Goal: Find specific page/section: Find specific page/section

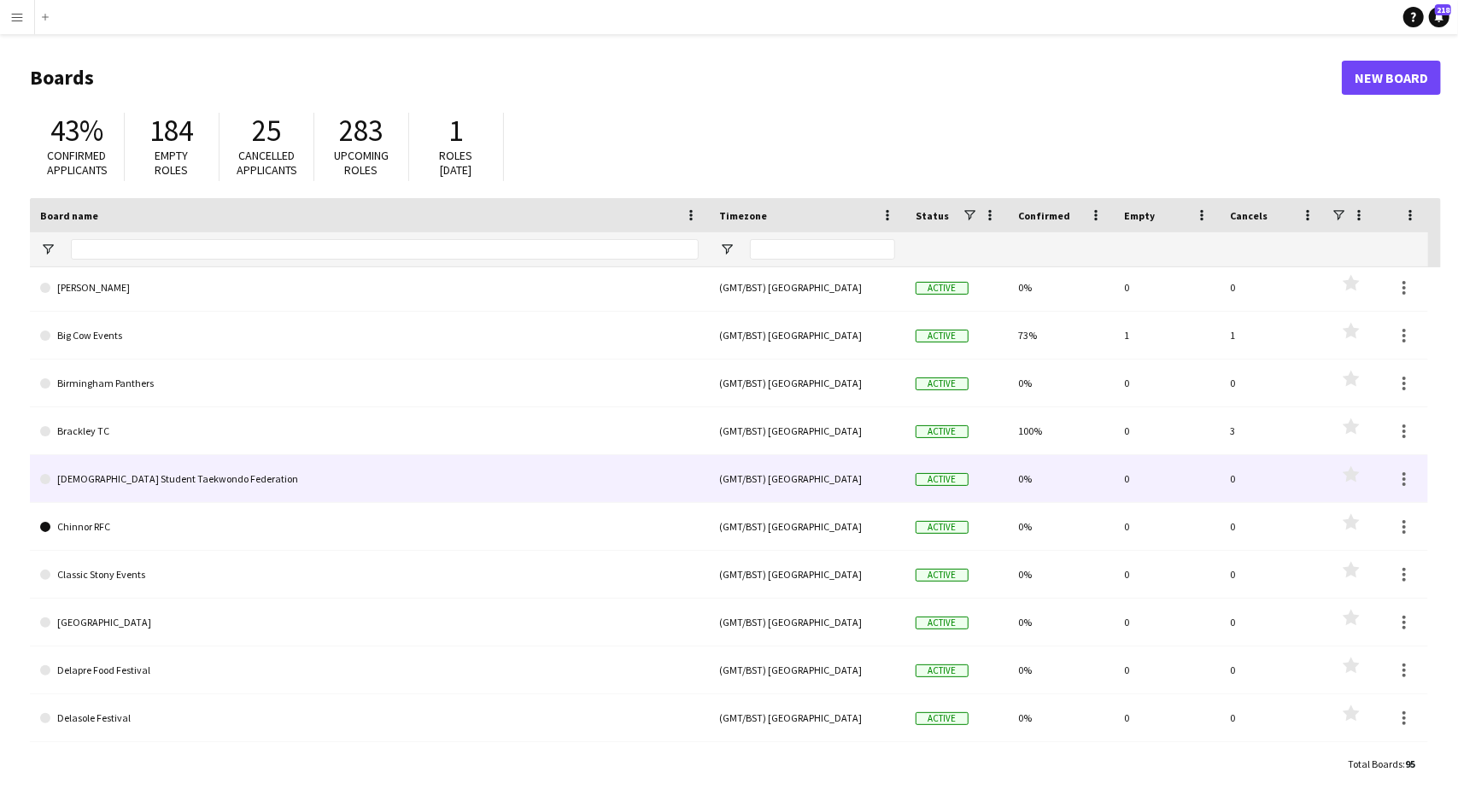
scroll to position [854, 0]
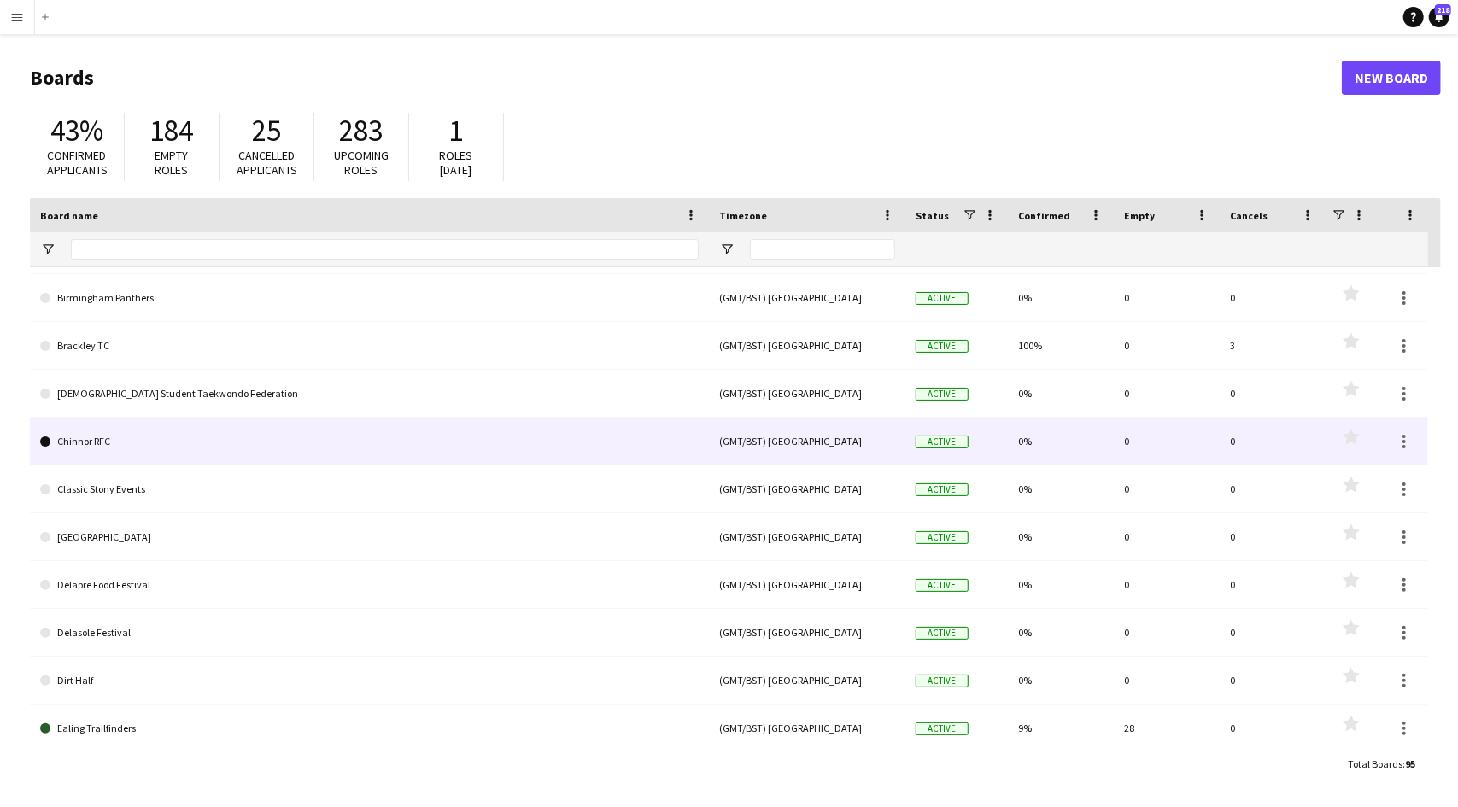
click at [219, 442] on link "Chinnor RFC" at bounding box center [369, 442] width 658 height 48
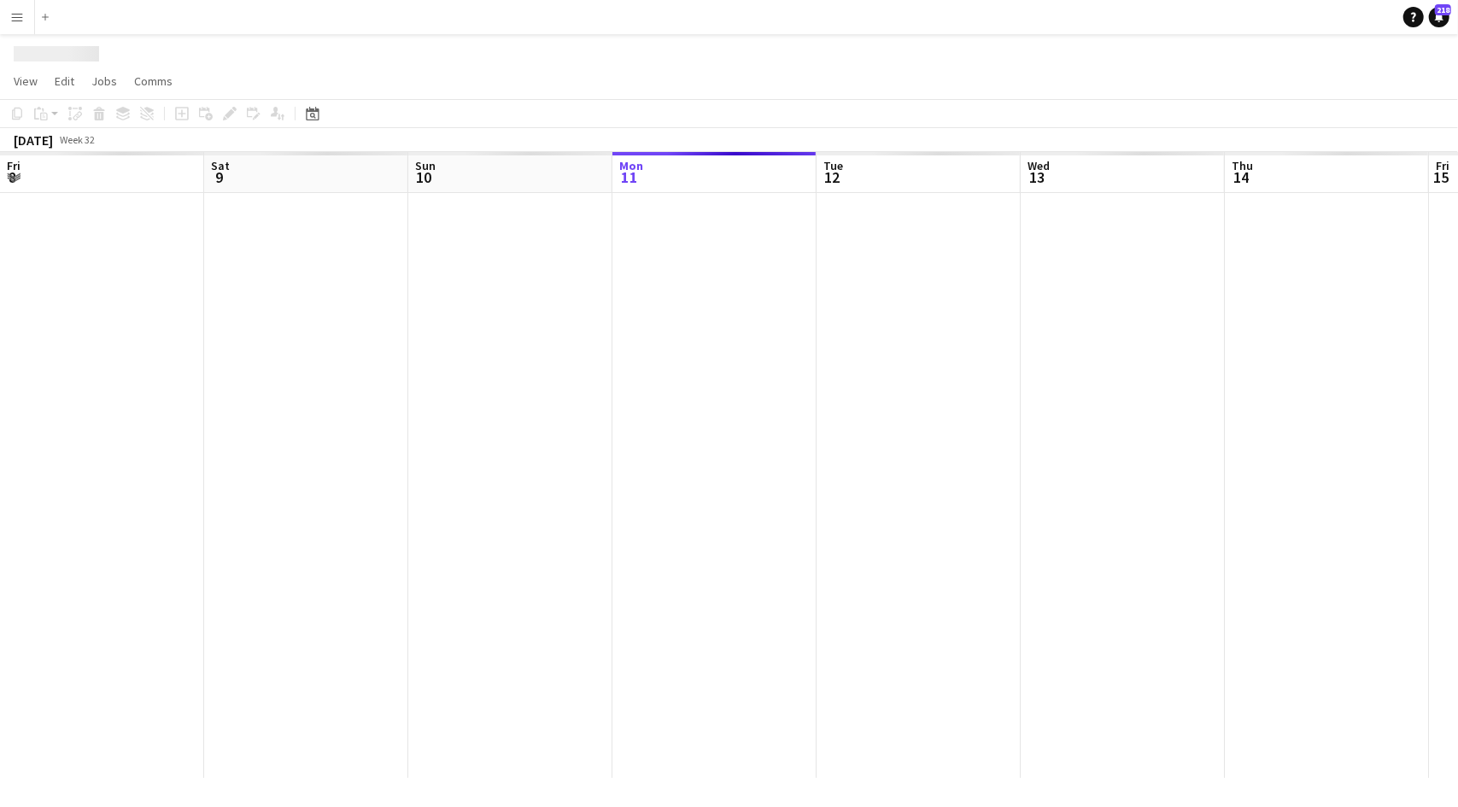
scroll to position [0, 408]
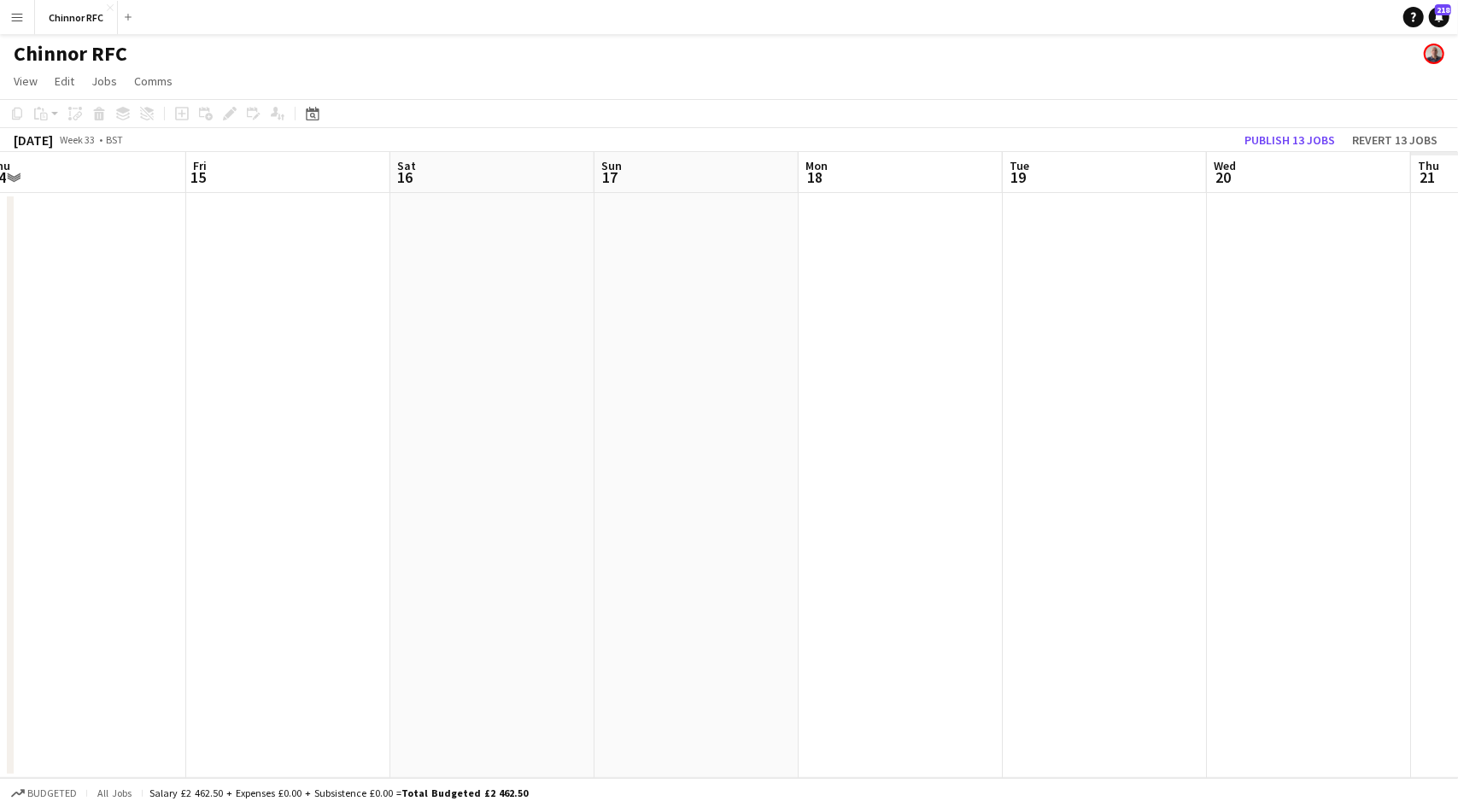
drag, startPoint x: 956, startPoint y: 447, endPoint x: 282, endPoint y: 474, distance: 674.4
click at [0, 486] on app-calendar-viewport "Mon 11 Tue 12 Wed 13 Thu 14 Fri 15 Sat 16 Sun 17 Mon 18 Tue 19 Wed 20 Thu 21 Fr…" at bounding box center [729, 465] width 1458 height 626
drag, startPoint x: 651, startPoint y: 430, endPoint x: 26, endPoint y: 477, distance: 627.0
click at [0, 476] on app-calendar-viewport "Mon 11 Tue 12 Wed 13 Thu 14 Fri 15 Sat 16 Sun 17 Mon 18 Tue 19 Wed 20 Thu 21 Fr…" at bounding box center [729, 465] width 1458 height 626
drag, startPoint x: 524, startPoint y: 448, endPoint x: 0, endPoint y: 477, distance: 525.3
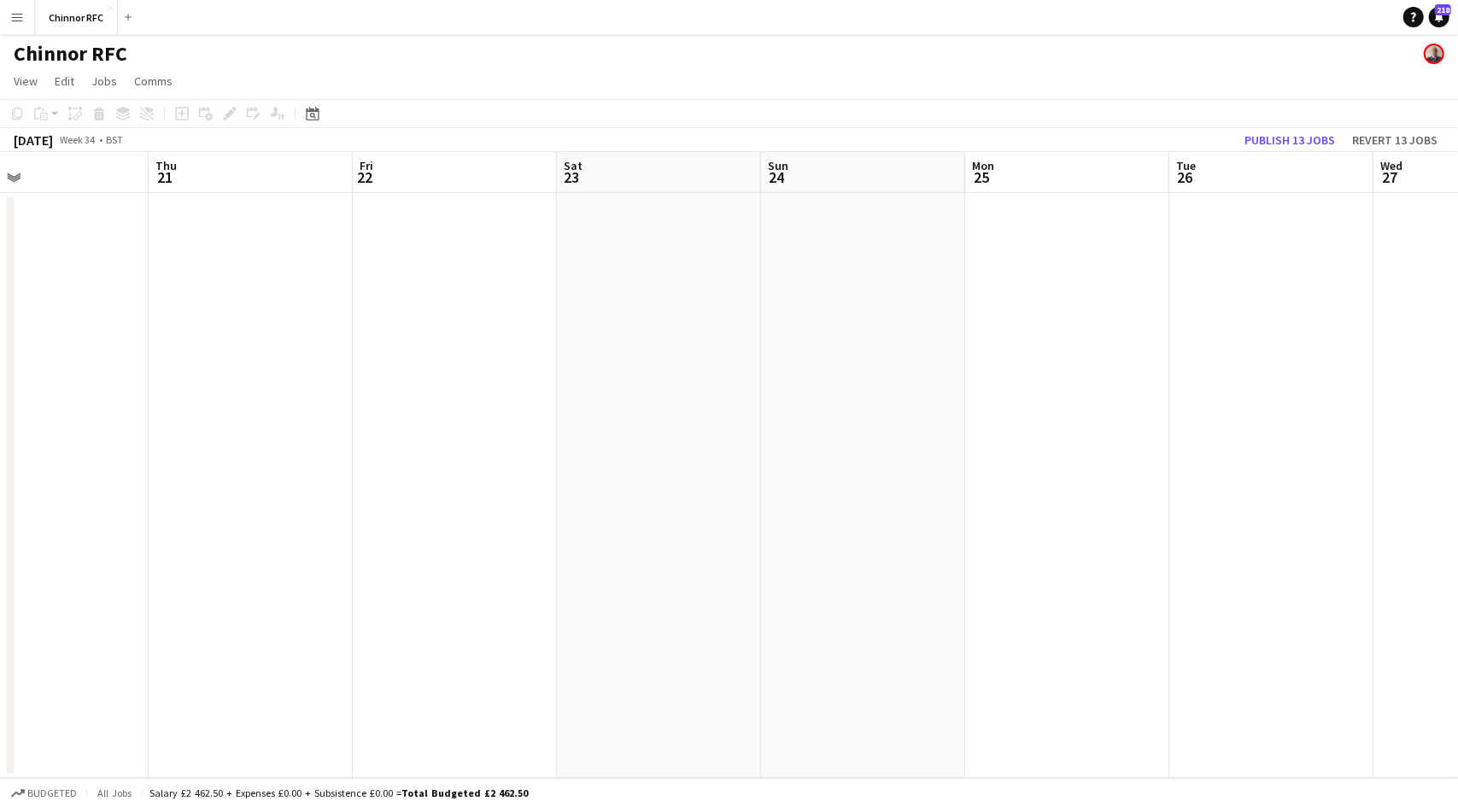
click at [0, 477] on app-calendar-viewport "Mon 18 Tue 19 Wed 20 Thu 21 Fri 22 Sat 23 Sun 24 Mon 25 Tue 26 Wed 27 Thu 28 Fr…" at bounding box center [729, 465] width 1458 height 626
drag, startPoint x: 173, startPoint y: 472, endPoint x: 1, endPoint y: 495, distance: 173.1
click at [0, 489] on app-calendar-viewport "Wed 20 Thu 21 Fri 22 Sat 23 Sun 24 Mon 25 Tue 26 Wed 27 Thu 28 Fri 29 Sat 30 Su…" at bounding box center [729, 465] width 1458 height 626
drag, startPoint x: 760, startPoint y: 406, endPoint x: 0, endPoint y: 501, distance: 766.1
click at [0, 501] on app-calendar-viewport "Wed 20 Thu 21 Fri 22 Sat 23 Sun 24 Mon 25 Tue 26 Wed 27 Thu 28 Fri 29 Sat 30 Su…" at bounding box center [729, 465] width 1458 height 626
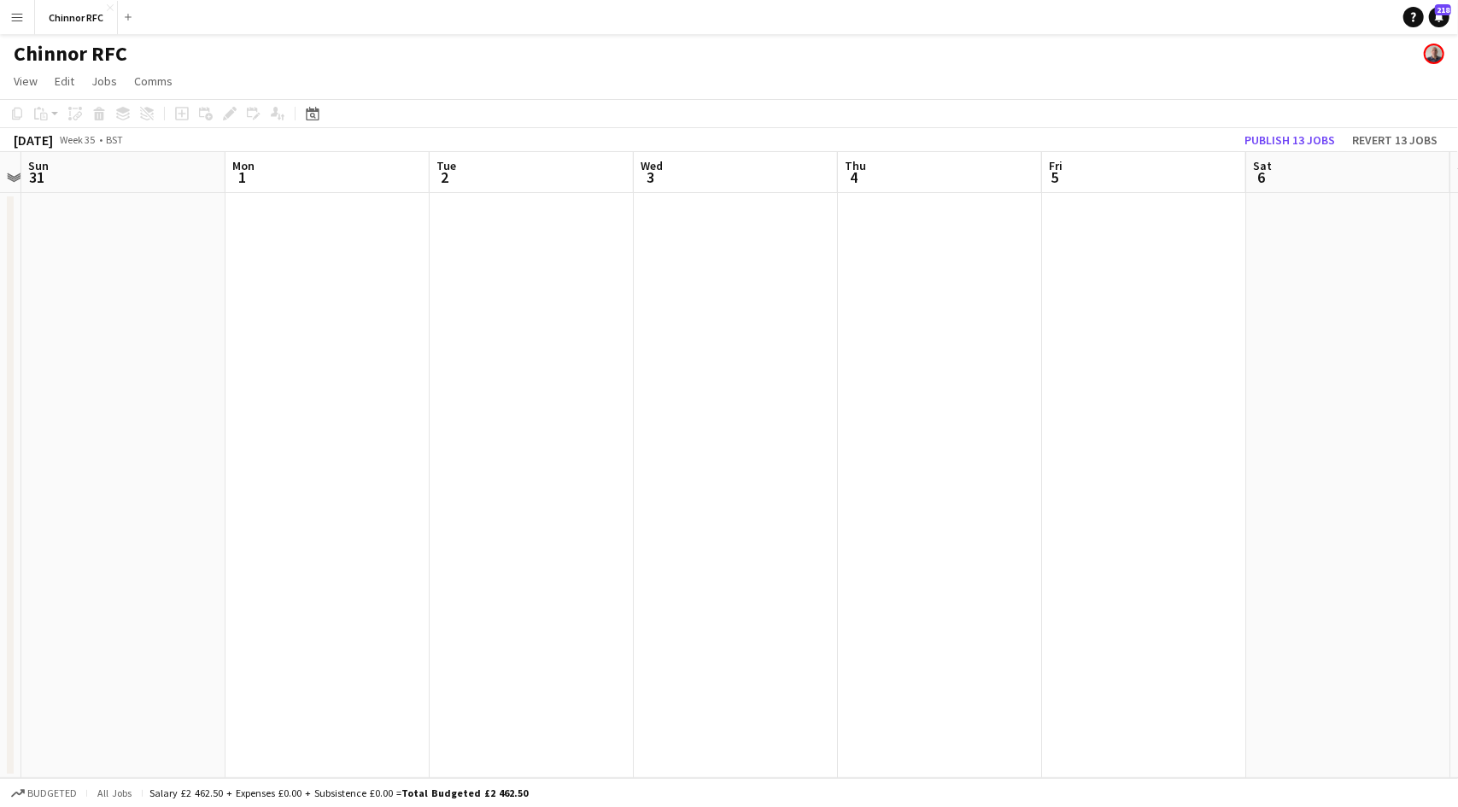
drag, startPoint x: 684, startPoint y: 433, endPoint x: 34, endPoint y: 520, distance: 655.8
click at [0, 513] on app-calendar-viewport "Thu 28 Fri 29 Sat 30 Sun 31 Mon 1 Tue 2 Wed 3 Thu 4 Fri 5 Sat 6 Sun 7 Mon 8 Tue…" at bounding box center [729, 465] width 1458 height 626
drag, startPoint x: 568, startPoint y: 433, endPoint x: 0, endPoint y: 489, distance: 570.8
click at [0, 489] on app-calendar-viewport "Thu 28 Fri 29 Sat 30 Sun 31 Mon 1 Tue 2 Wed 3 Thu 4 Fri 5 Sat 6 Sun 7 Mon 8 Tue…" at bounding box center [729, 465] width 1458 height 626
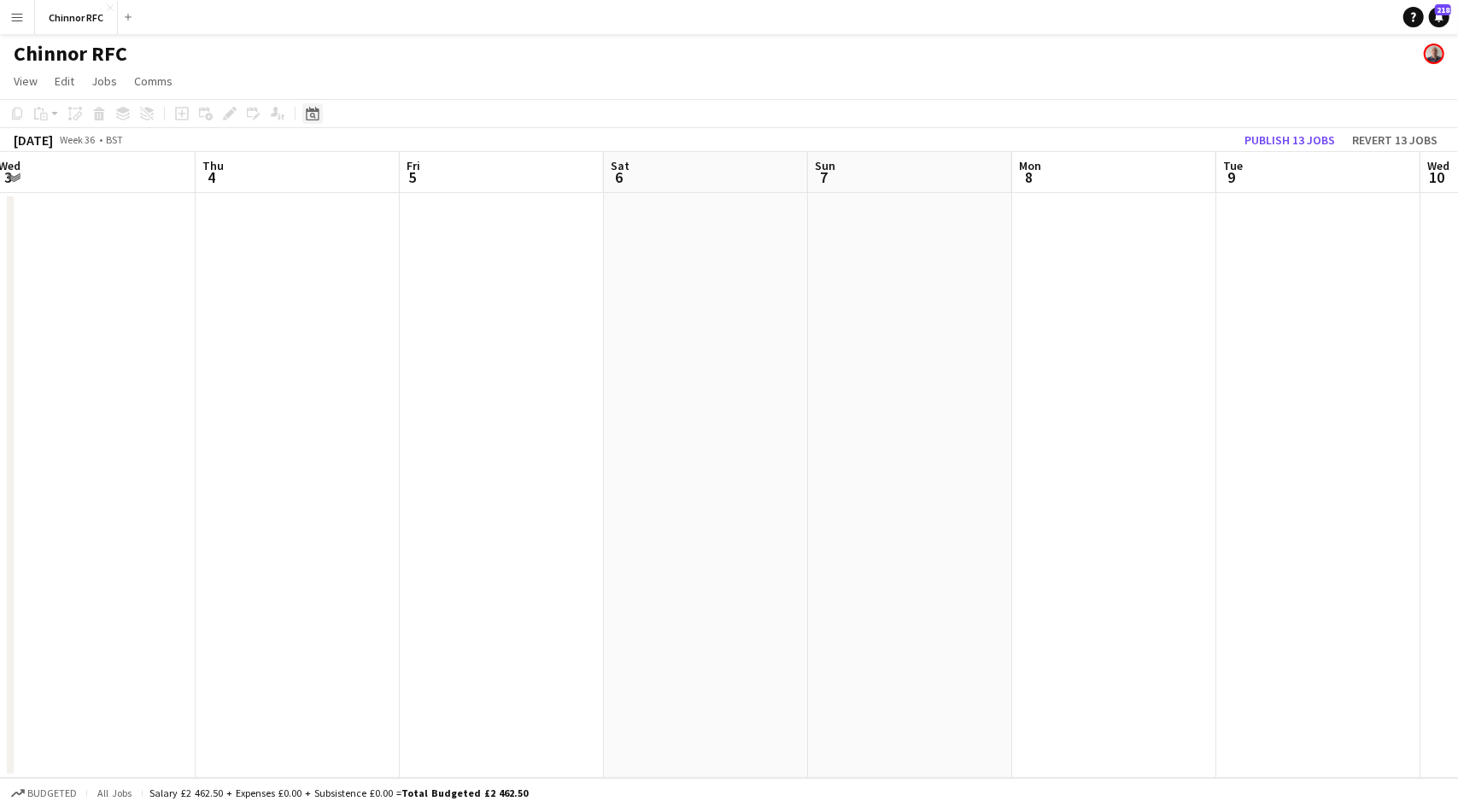
click at [313, 119] on icon "Date picker" at bounding box center [313, 114] width 14 height 14
click at [454, 171] on span "Next month" at bounding box center [452, 172] width 34 height 34
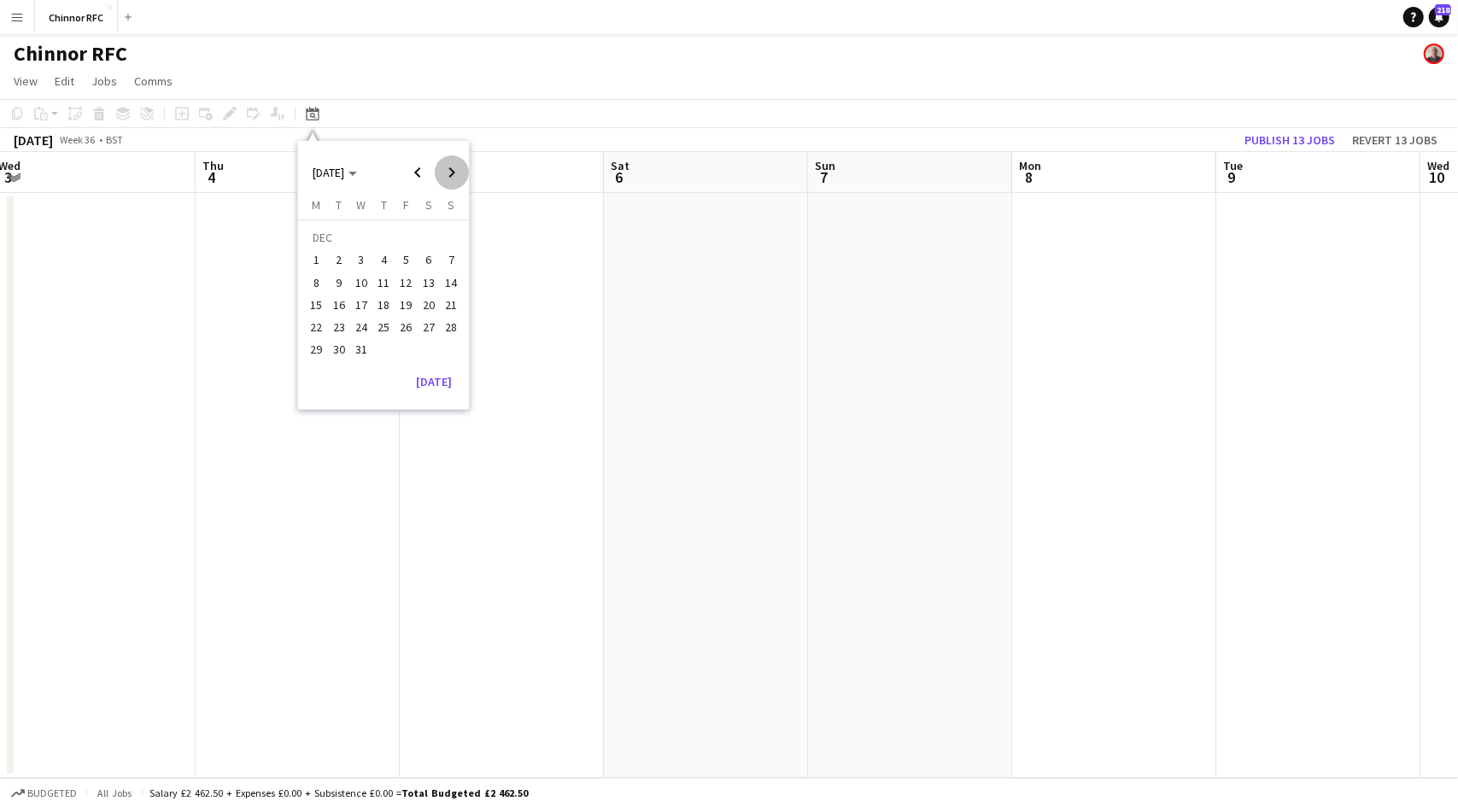
click at [454, 171] on span "Next month" at bounding box center [452, 172] width 34 height 34
click at [455, 167] on span "Next month" at bounding box center [452, 172] width 34 height 34
click at [402, 265] on span "6" at bounding box center [406, 265] width 20 height 20
drag, startPoint x: 762, startPoint y: 320, endPoint x: 311, endPoint y: 383, distance: 455.2
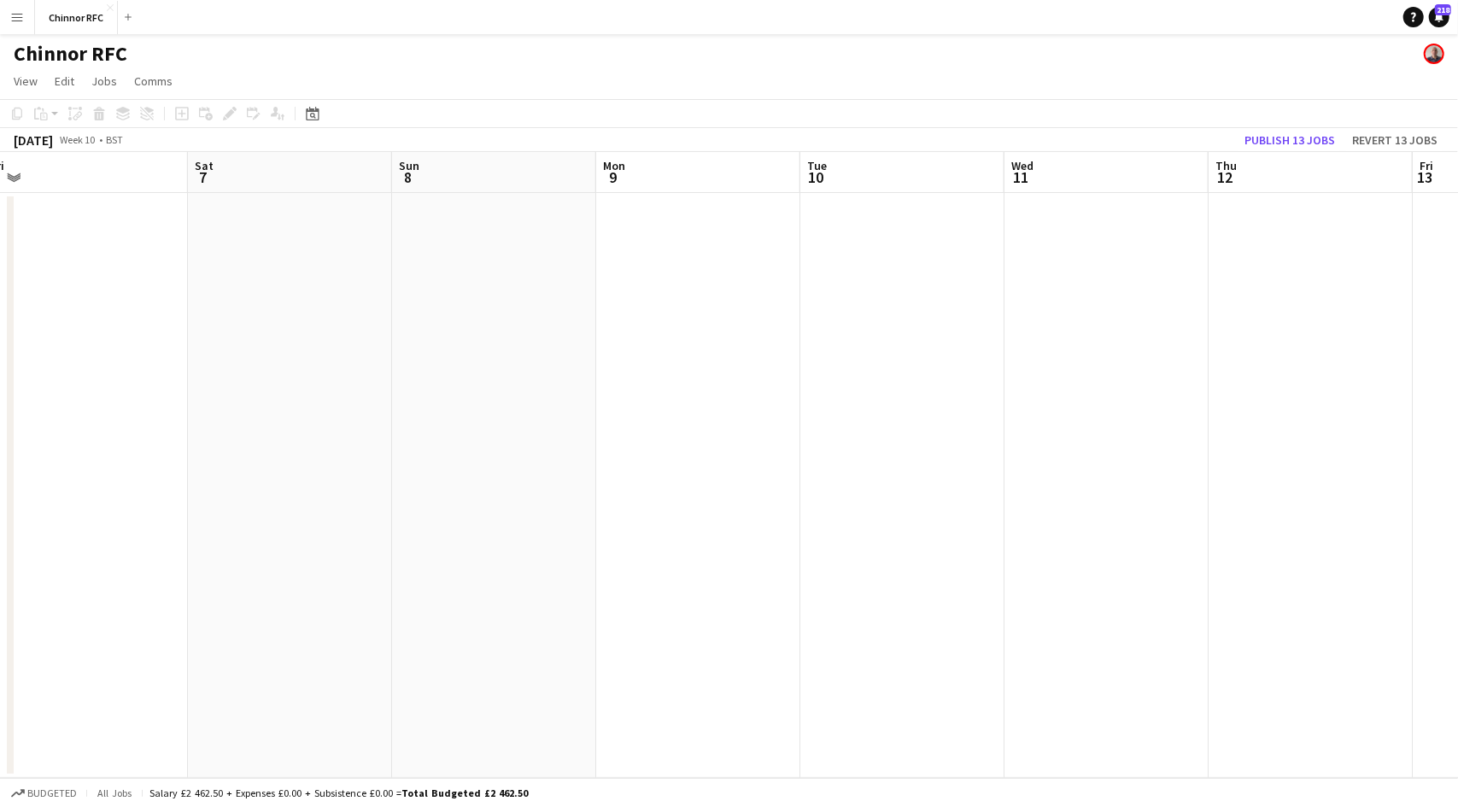
click at [311, 383] on app-calendar-viewport "Tue 3 Wed 4 Thu 5 Fri 6 Sat 7 Sun 8 Mon 9 Tue 10 Wed 11 Thu 12 Fri 13 Sat 14 Su…" at bounding box center [729, 465] width 1458 height 626
drag, startPoint x: 309, startPoint y: 383, endPoint x: 852, endPoint y: 380, distance: 543.2
click at [860, 380] on app-calendar-viewport "Tue 3 Wed 4 Thu 5 Fri 6 Sat 7 Sun 8 Mon 9 Tue 10 Wed 11 Thu 12 Fri 13 Sat 14 Su…" at bounding box center [729, 465] width 1458 height 626
drag, startPoint x: 759, startPoint y: 375, endPoint x: 392, endPoint y: 383, distance: 367.4
click at [402, 383] on app-calendar-viewport "Sun 1 Mon 2 Tue 3 Wed 4 Thu 5 Fri 6 Sat 7 Sun 8 Mon 9 Tue 10 Wed 11 Thu 12 Fri …" at bounding box center [729, 465] width 1458 height 626
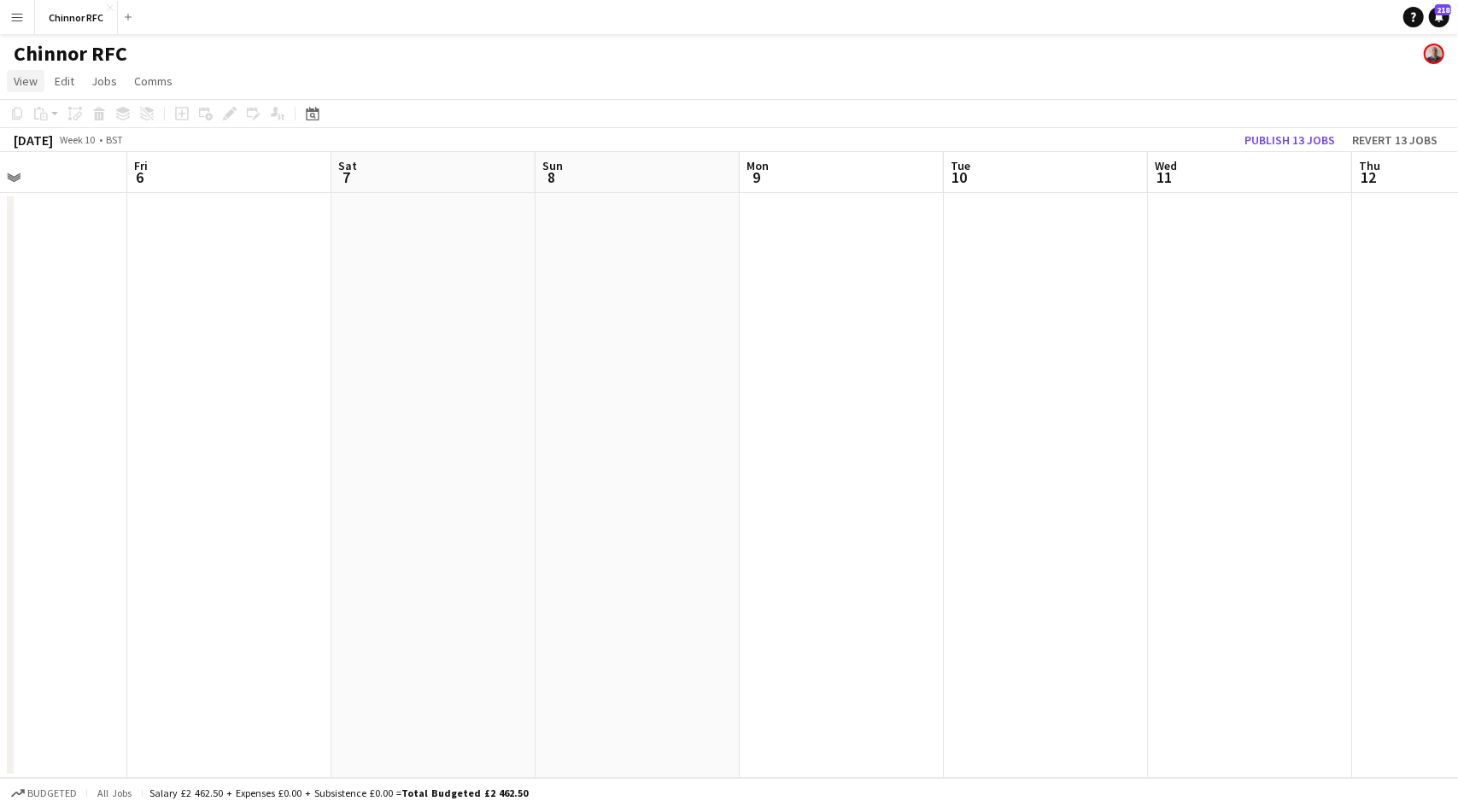
click at [22, 74] on span "View" at bounding box center [26, 80] width 24 height 15
click at [19, 15] on app-icon "Menu" at bounding box center [17, 17] width 14 height 14
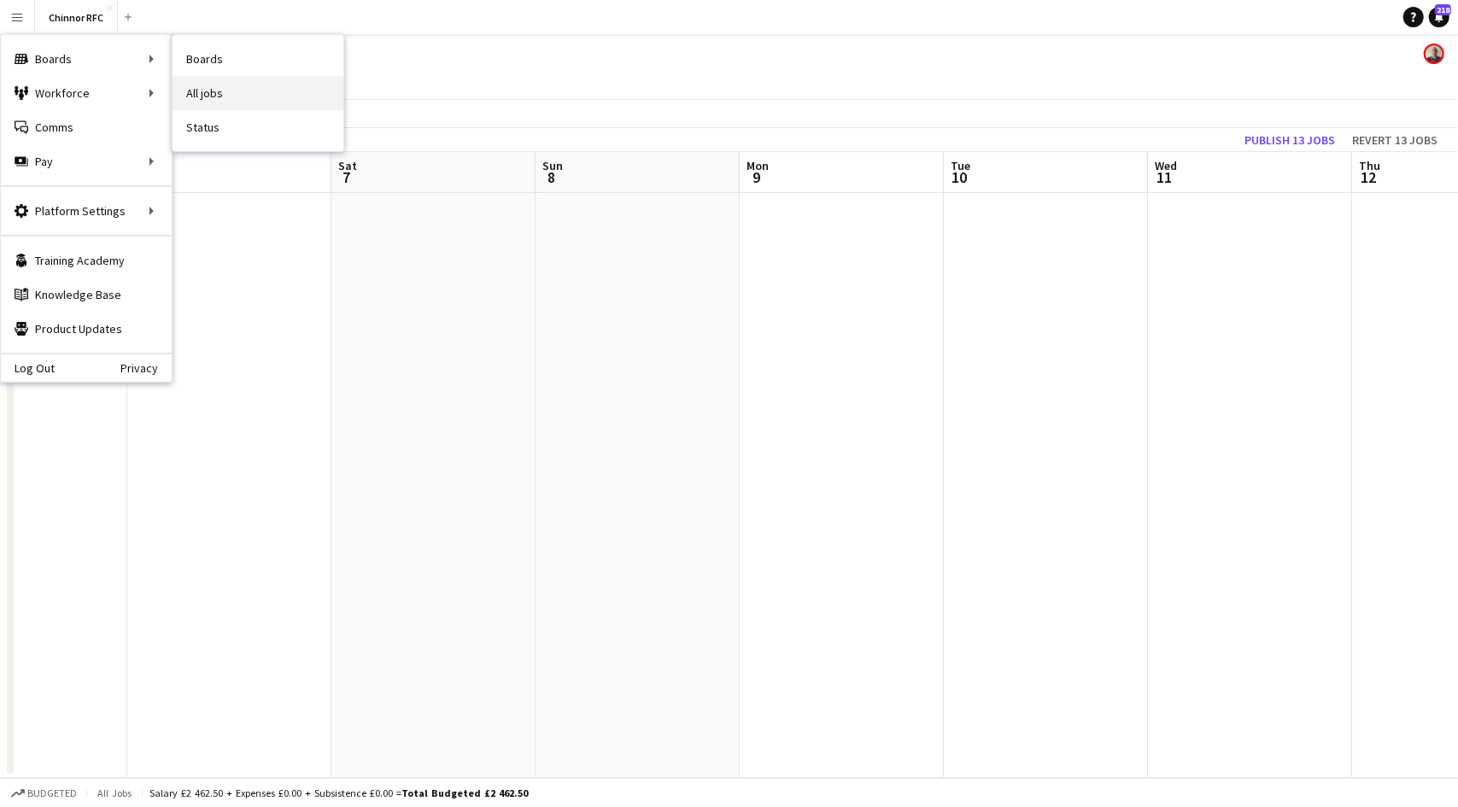
click at [194, 95] on link "All jobs" at bounding box center [258, 93] width 171 height 34
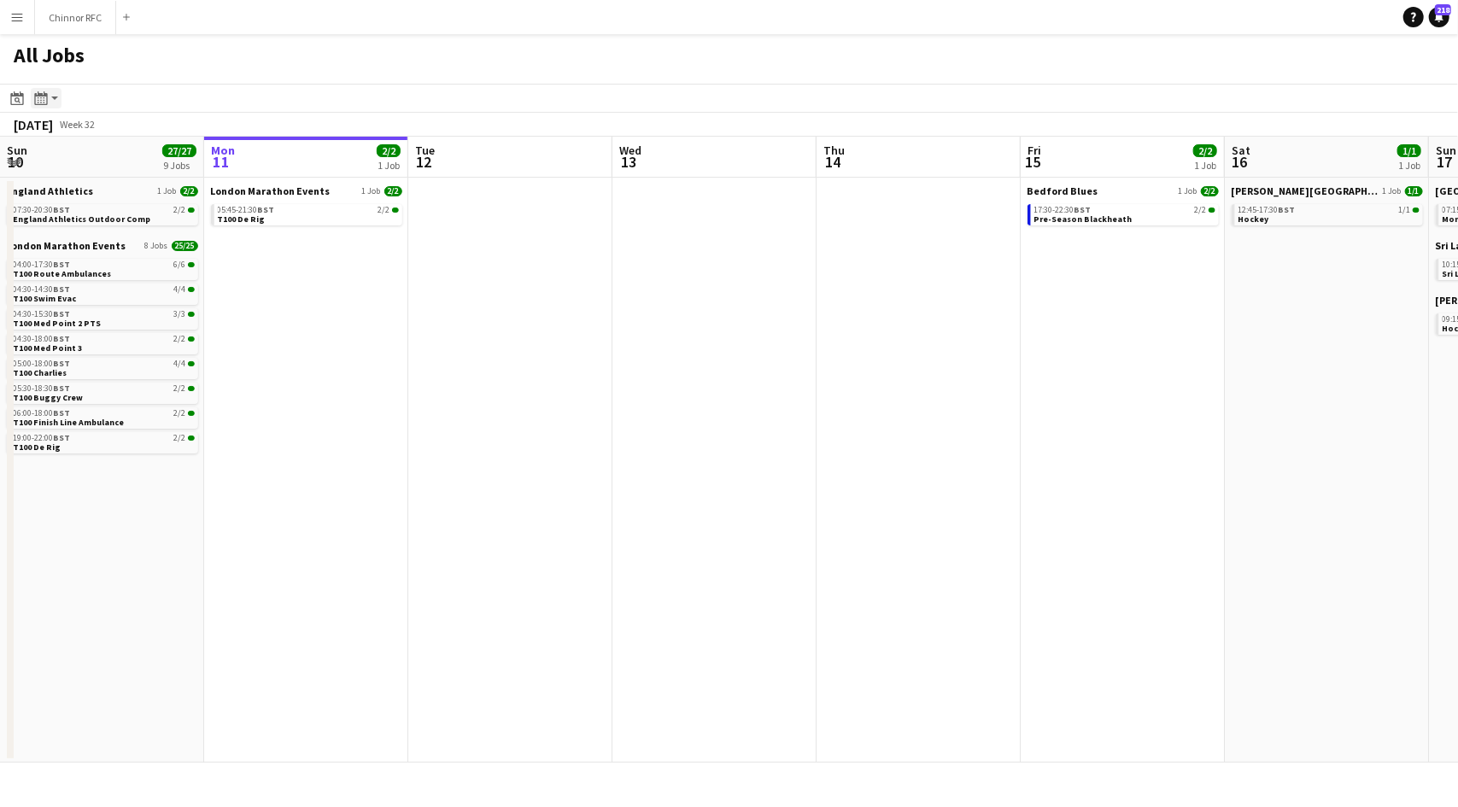
click at [51, 102] on app-action-btn "Month view / Day view" at bounding box center [46, 98] width 31 height 20
click at [15, 102] on icon at bounding box center [18, 100] width 6 height 6
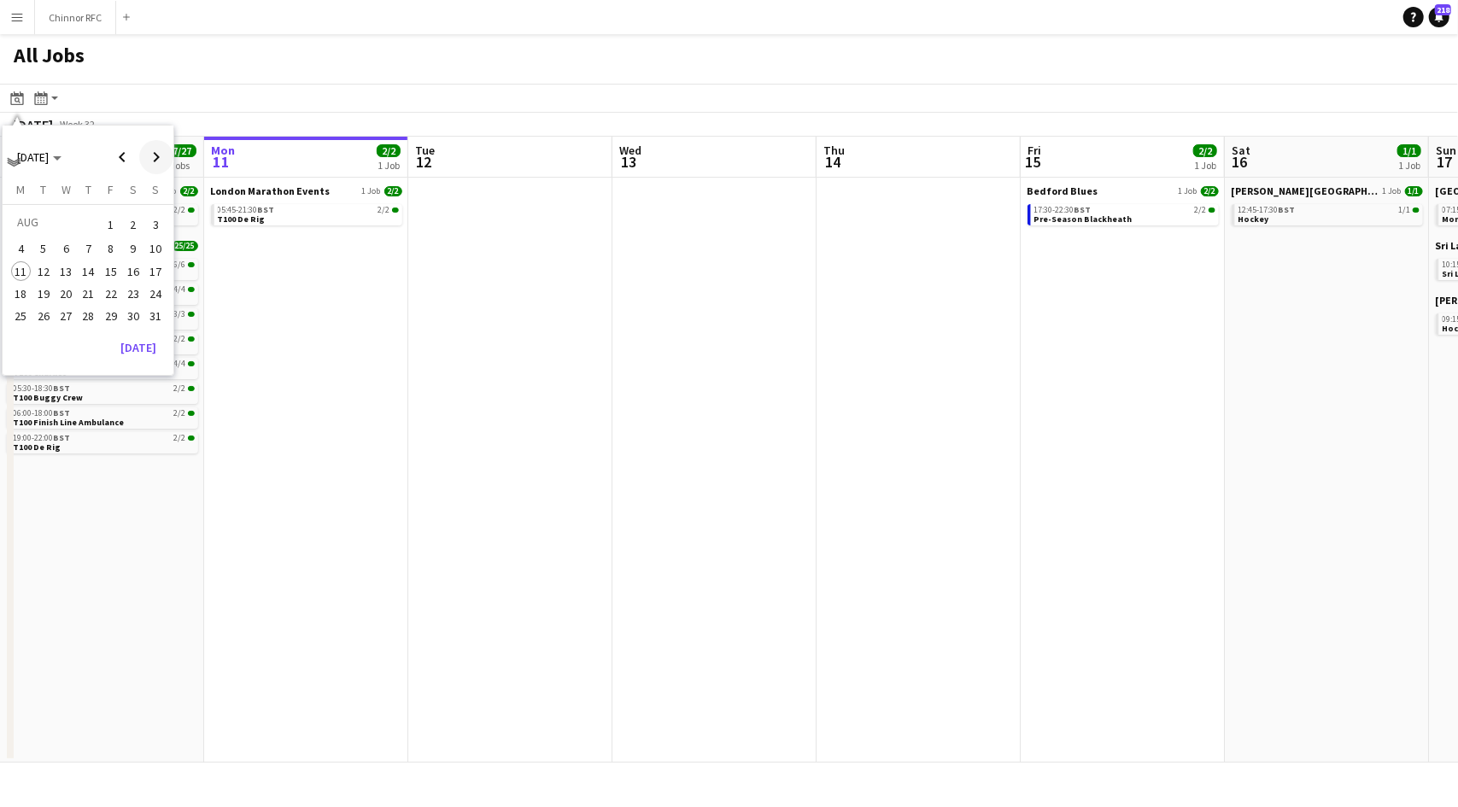
click at [151, 158] on span "Next month" at bounding box center [156, 157] width 34 height 34
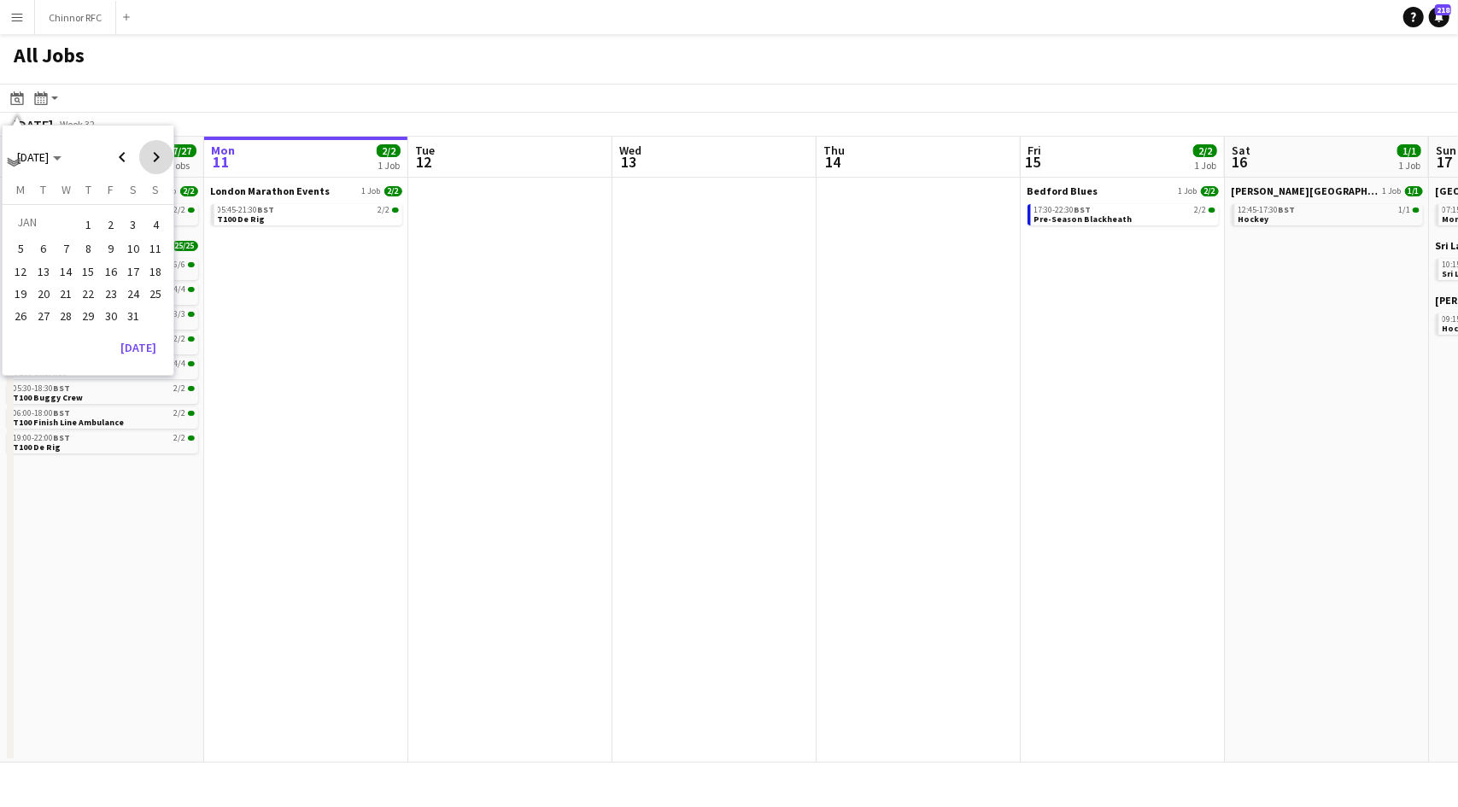
click at [151, 156] on span "Next month" at bounding box center [156, 157] width 34 height 34
click at [151, 155] on span "Next month" at bounding box center [156, 157] width 34 height 34
click at [115, 248] on span "6" at bounding box center [111, 249] width 20 height 20
